Goal: Find specific page/section: Find specific page/section

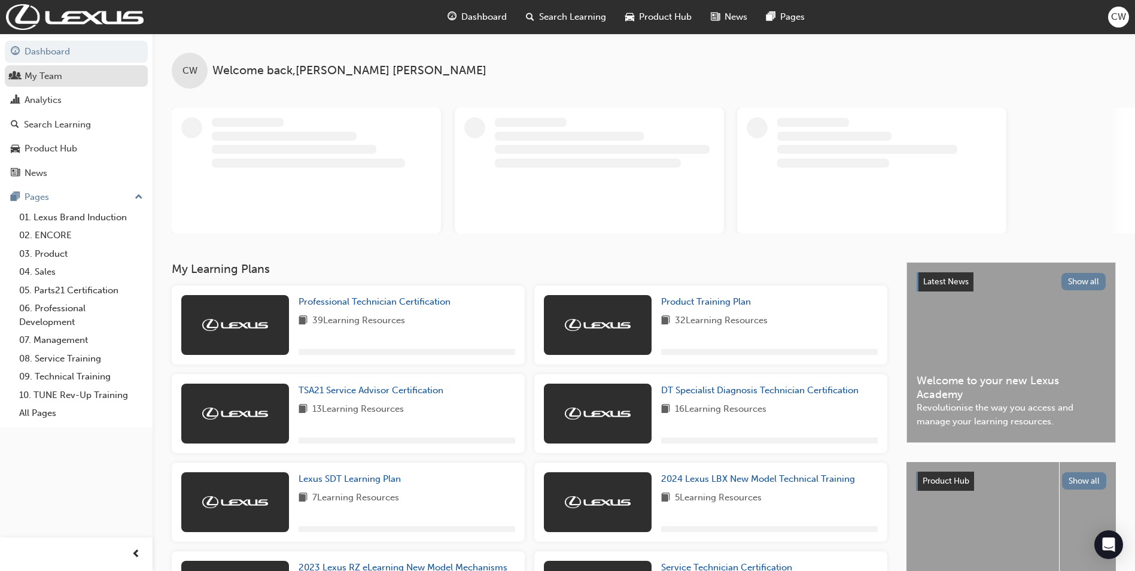
click at [54, 75] on div "My Team" at bounding box center [44, 76] width 38 height 14
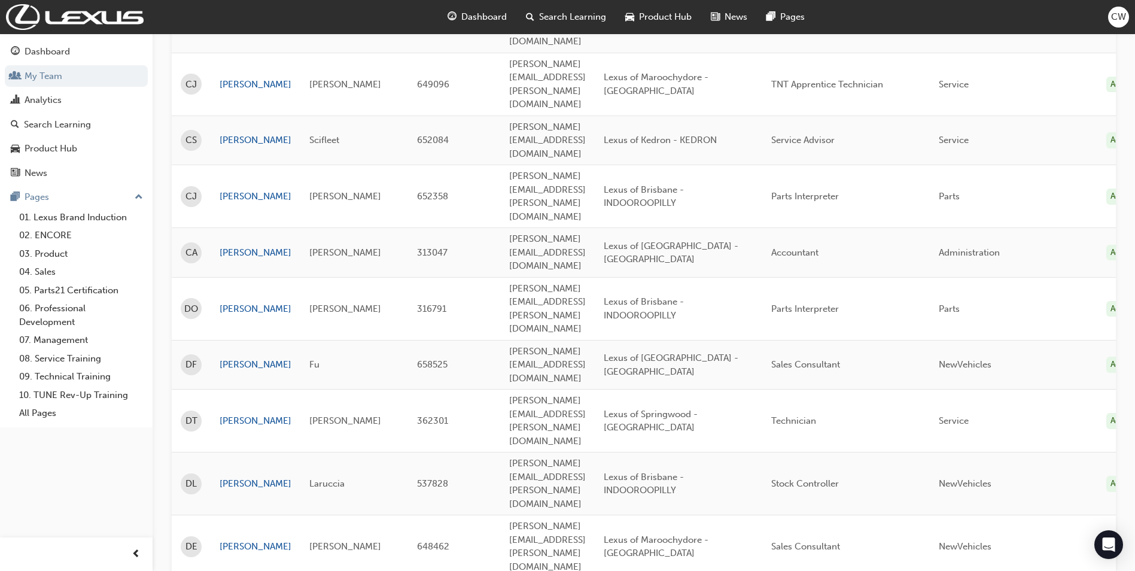
scroll to position [1678, 0]
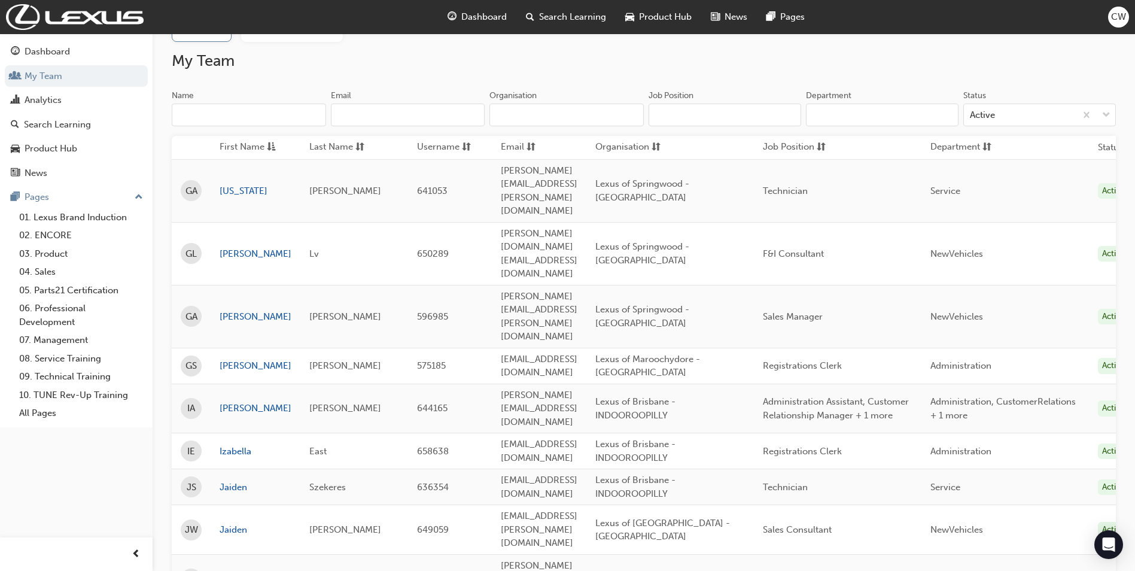
scroll to position [0, 0]
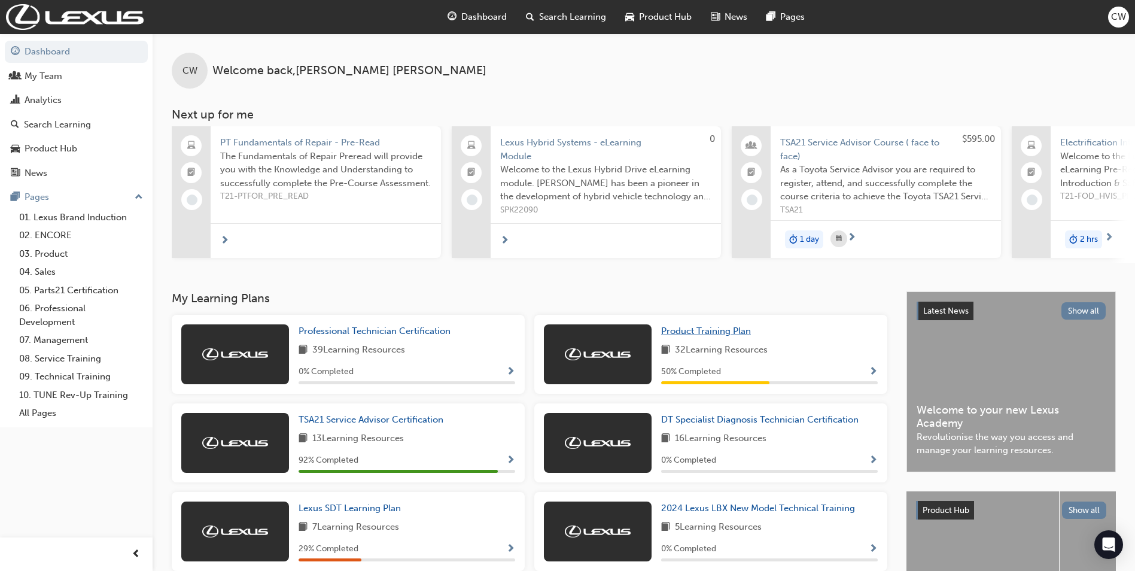
click at [705, 336] on span "Product Training Plan" at bounding box center [706, 330] width 90 height 11
